Goal: Task Accomplishment & Management: Use online tool/utility

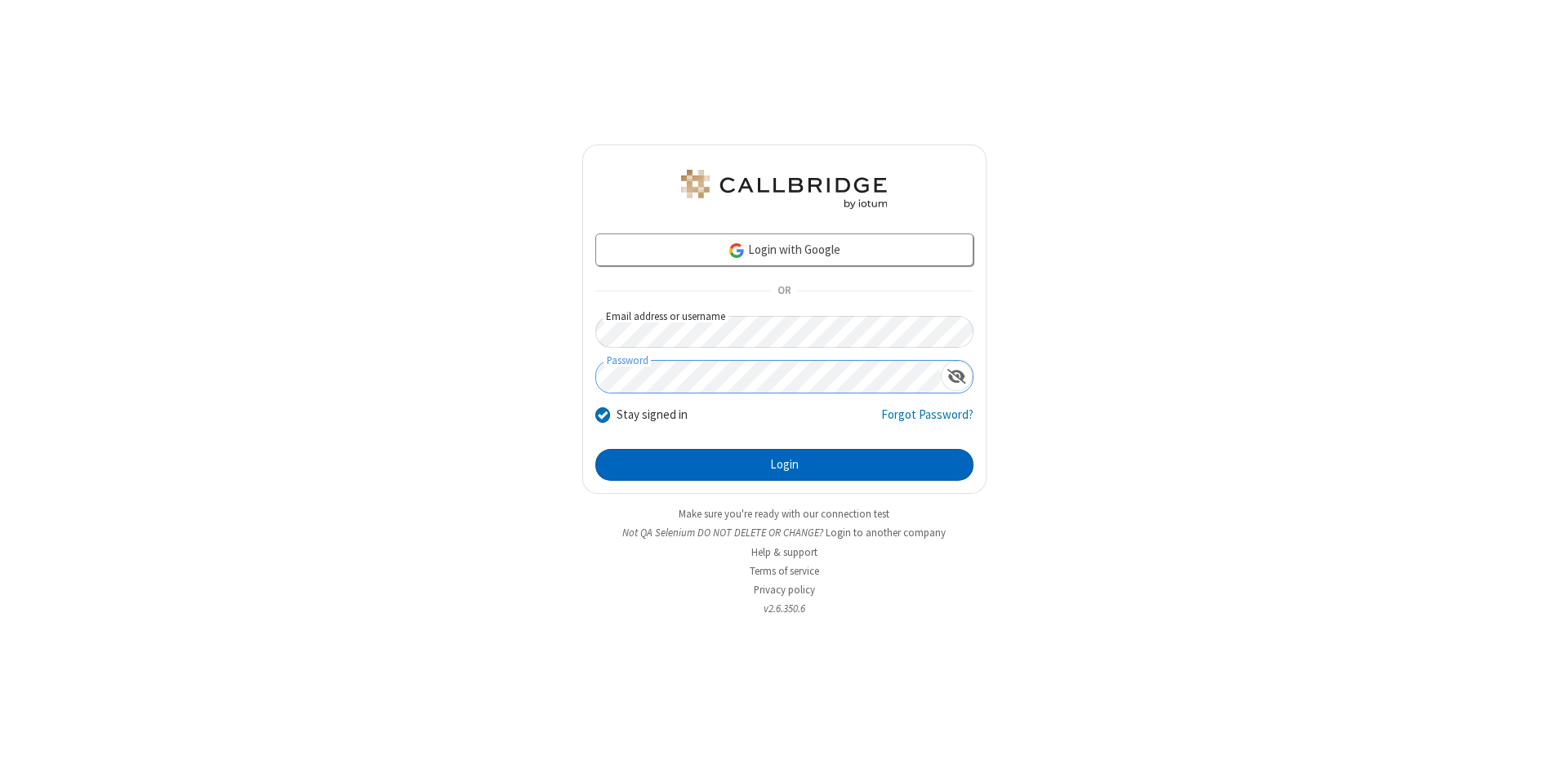
click at [784, 465] on button "Login" at bounding box center [784, 464] width 378 height 32
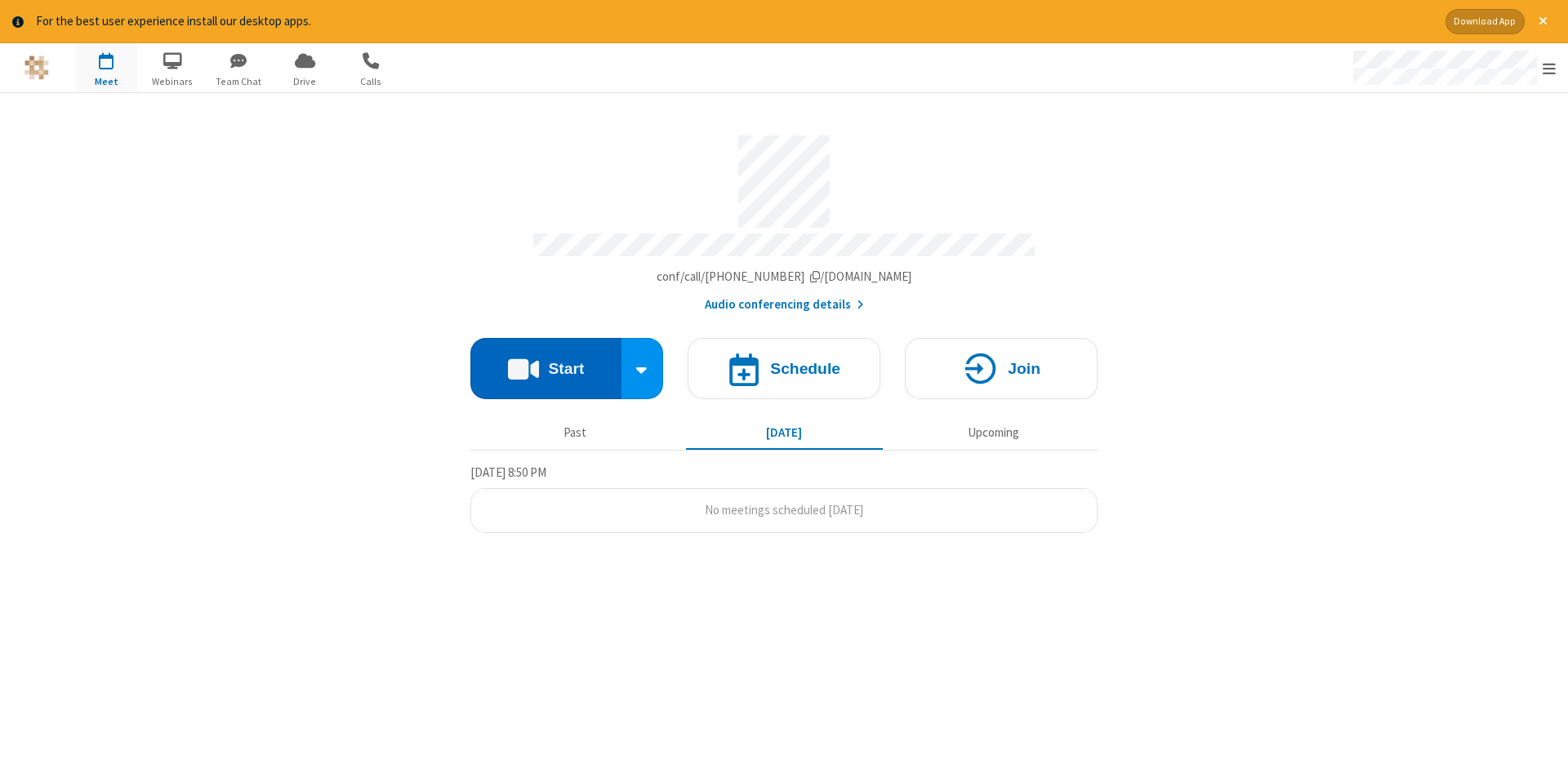
click at [546, 363] on button "Start" at bounding box center [546, 369] width 151 height 61
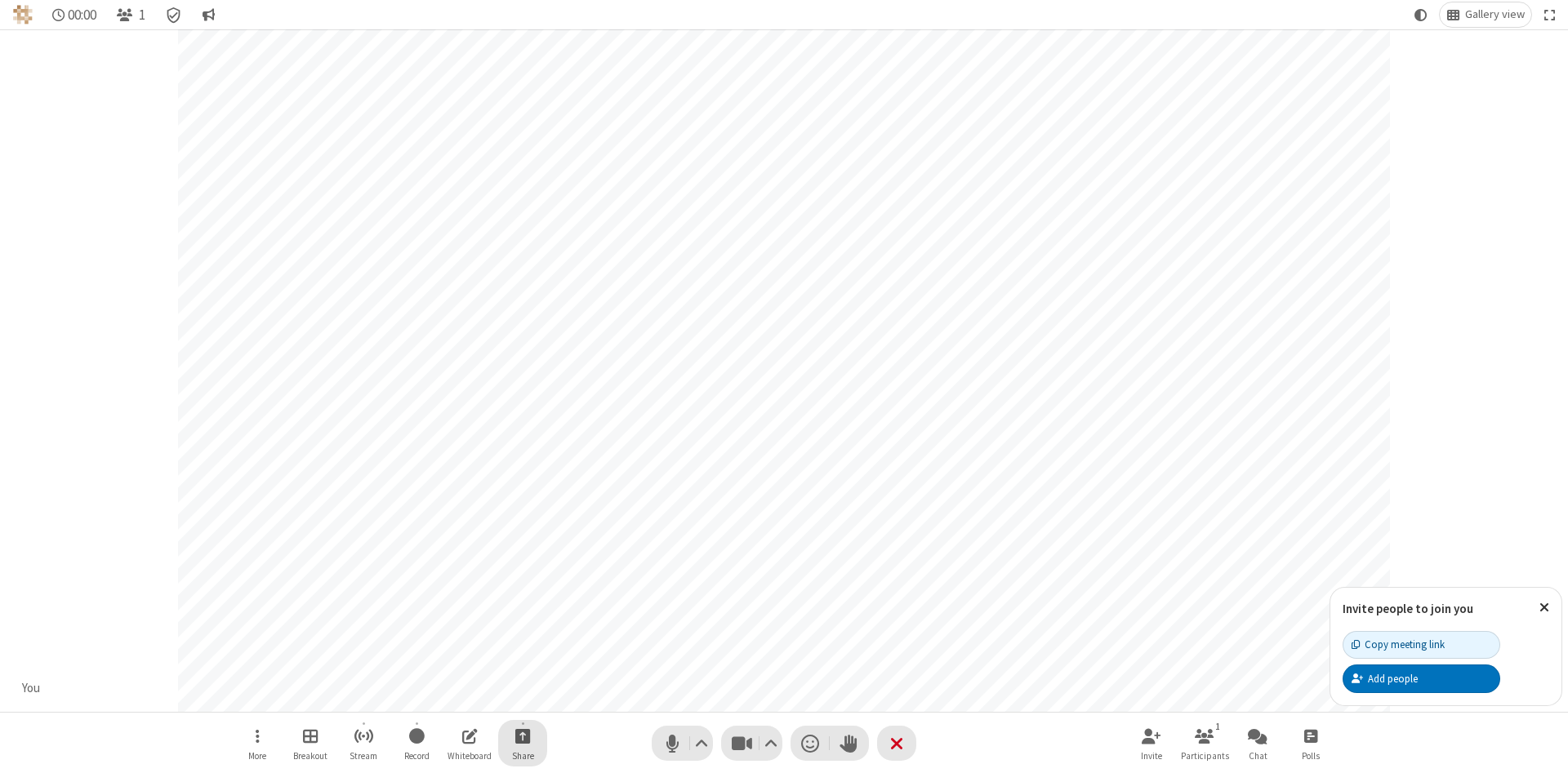
click at [522, 736] on span "Start sharing" at bounding box center [523, 736] width 16 height 20
click at [457, 696] on span "Share my screen" at bounding box center [458, 698] width 19 height 14
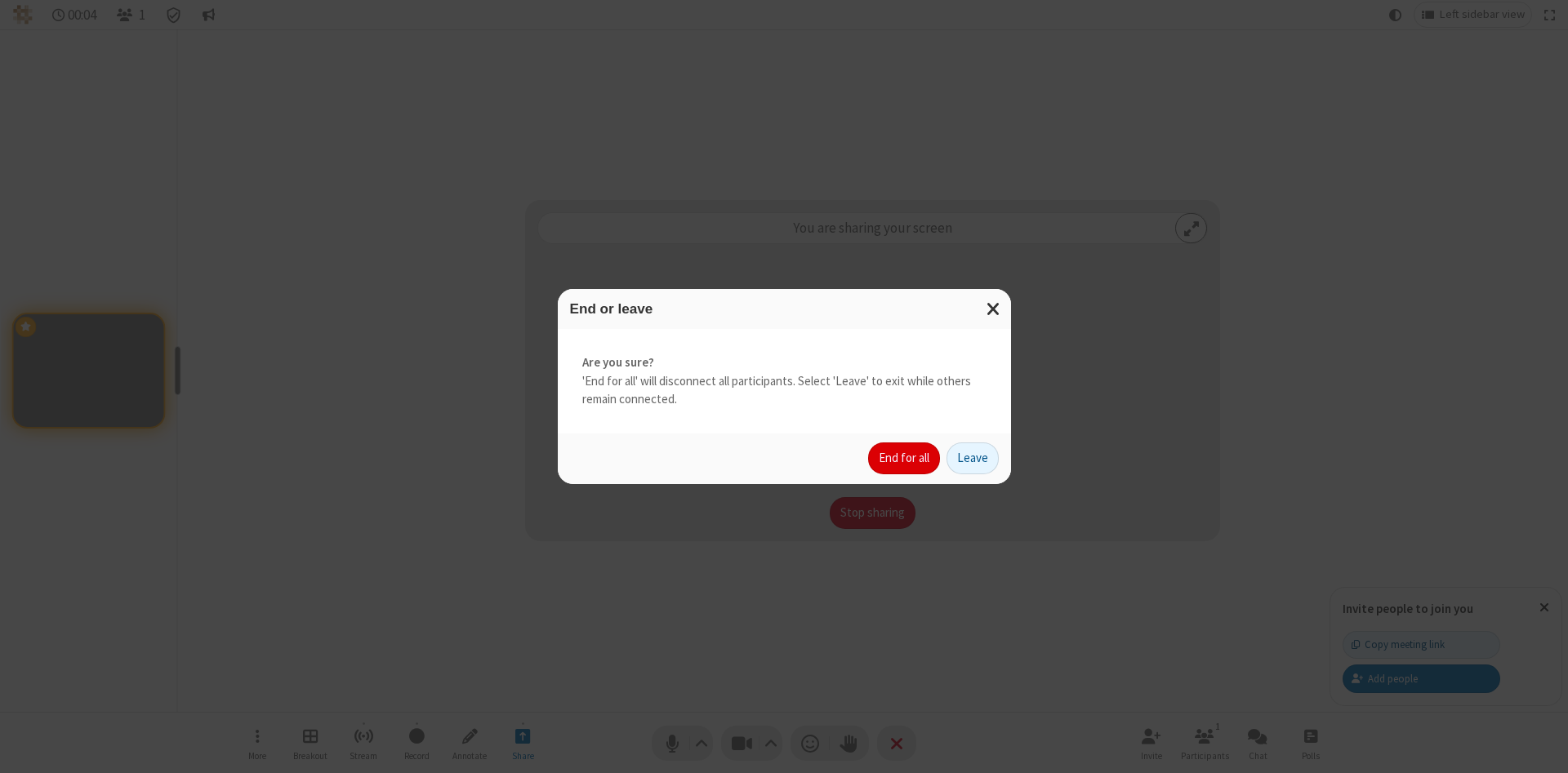
click at [905, 458] on button "End for all" at bounding box center [904, 458] width 71 height 32
